Goal: Check status: Check status

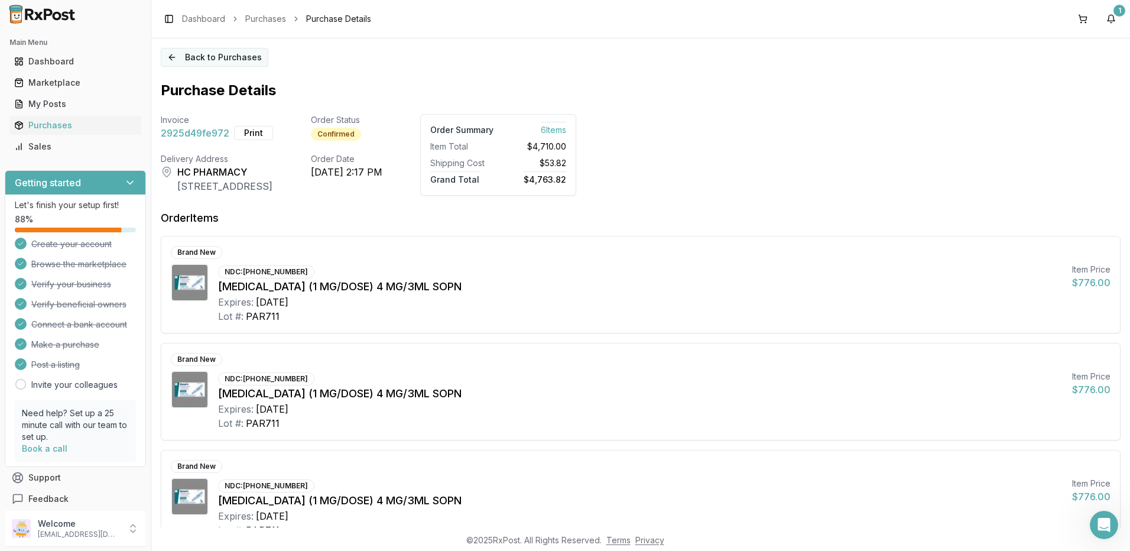
click at [181, 55] on button "Back to Purchases" at bounding box center [215, 57] width 108 height 19
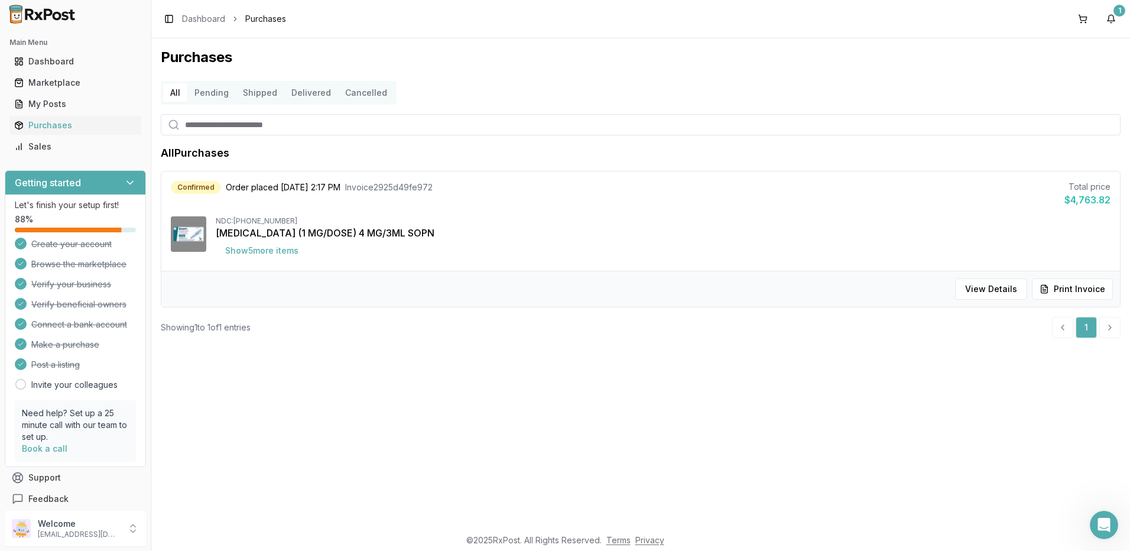
click at [202, 90] on button "Pending" at bounding box center [211, 92] width 48 height 19
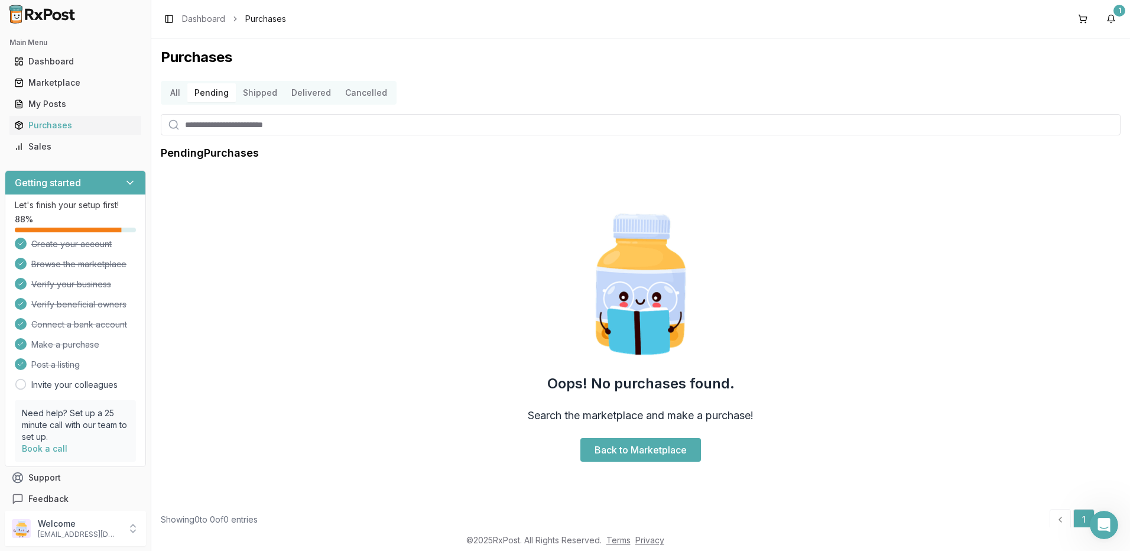
click at [256, 93] on button "Shipped" at bounding box center [260, 92] width 48 height 19
click at [308, 93] on button "Delivered" at bounding box center [311, 92] width 54 height 19
click at [175, 94] on button "All" at bounding box center [175, 92] width 24 height 19
